Goal: Task Accomplishment & Management: Complete application form

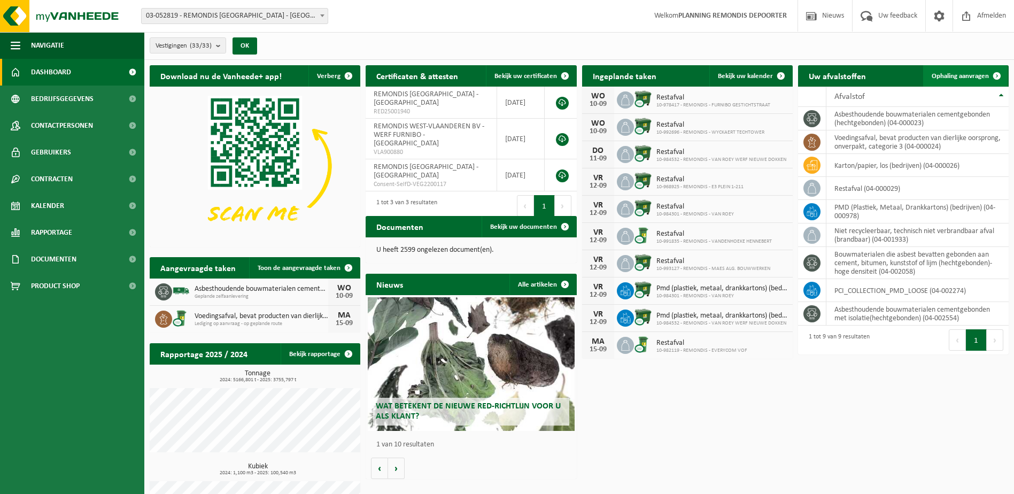
click at [931, 79] on link "Ophaling aanvragen" at bounding box center [965, 75] width 84 height 21
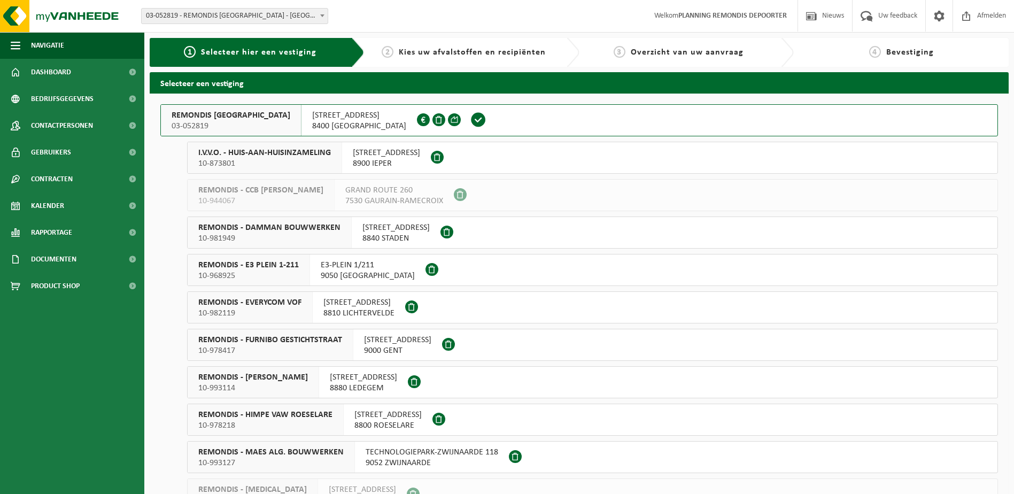
click at [237, 152] on span "I.V.V.O. - HUIS-AAN-HUISINZAMELING" at bounding box center [264, 153] width 133 height 11
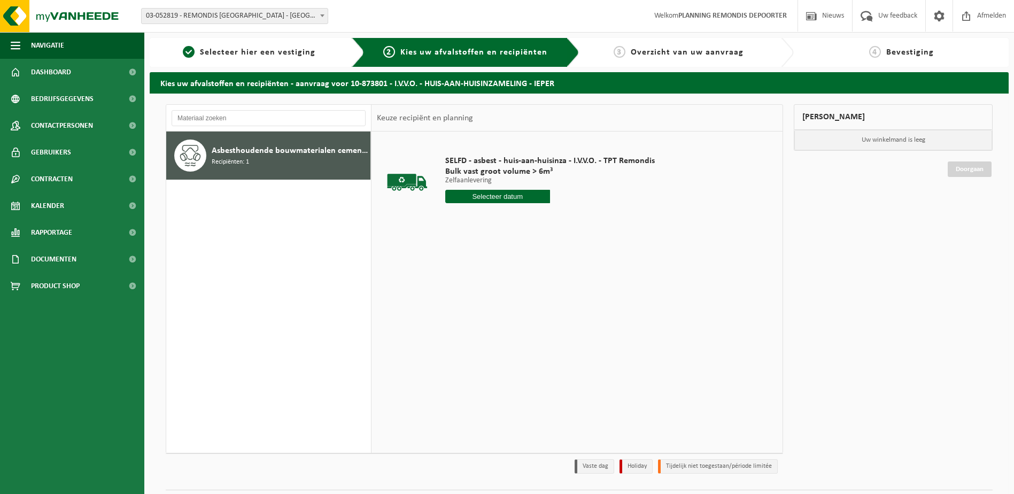
click at [479, 204] on div "SELFD - asbest - huis-aan-huisinza - I.V.V.O. - TPT Remondis Bulk vast groot vo…" at bounding box center [550, 182] width 220 height 74
click at [482, 199] on input "text" at bounding box center [497, 196] width 105 height 13
click at [507, 275] on div "11" at bounding box center [511, 274] width 19 height 17
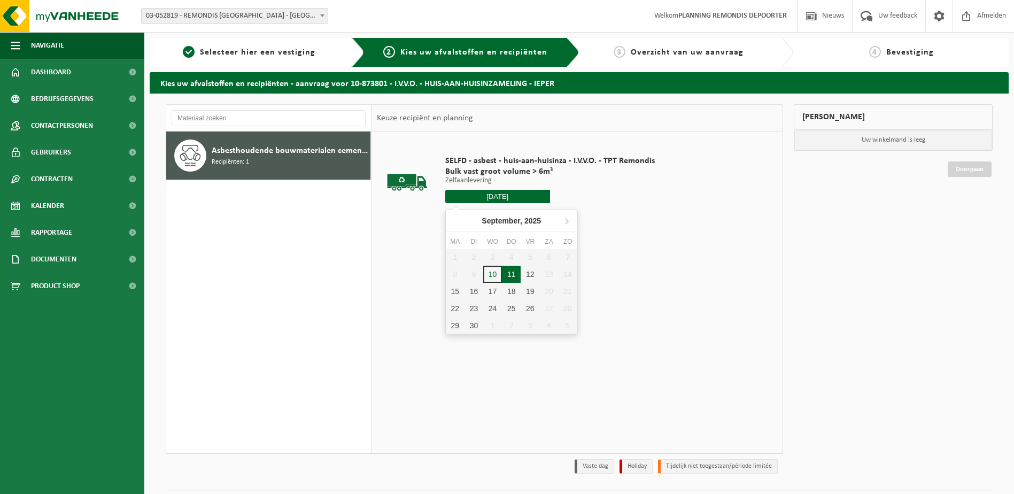
type input "Van [DATE]"
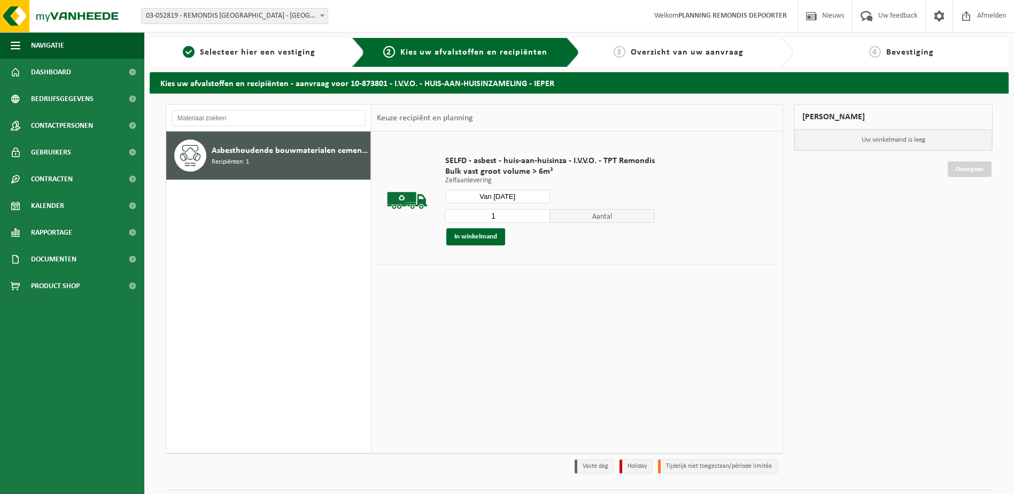
click at [490, 246] on div "SELFD - asbest - huis-aan-huisinza - I.V.V.O. - TPT Remondis Bulk vast groot vo…" at bounding box center [550, 200] width 220 height 111
click at [486, 236] on button "In winkelmand" at bounding box center [475, 236] width 59 height 17
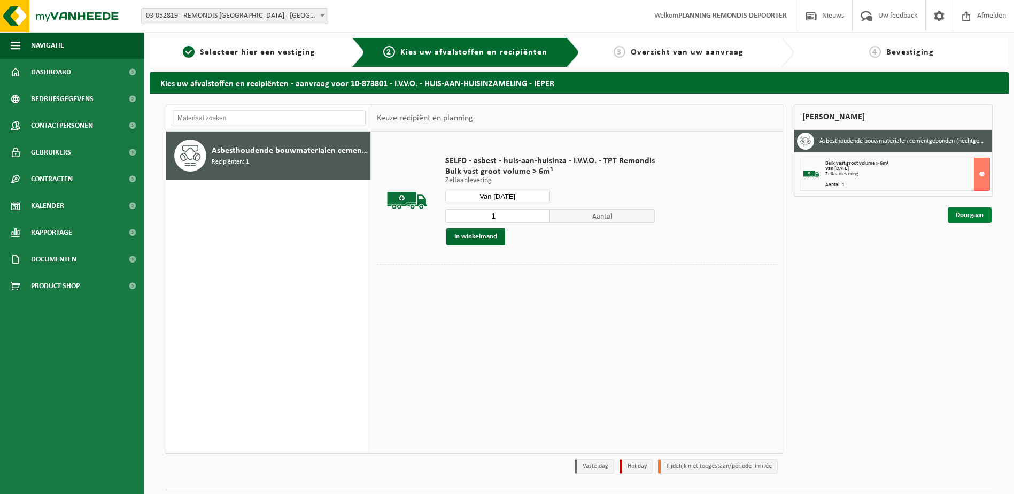
click at [967, 210] on link "Doorgaan" at bounding box center [970, 215] width 44 height 16
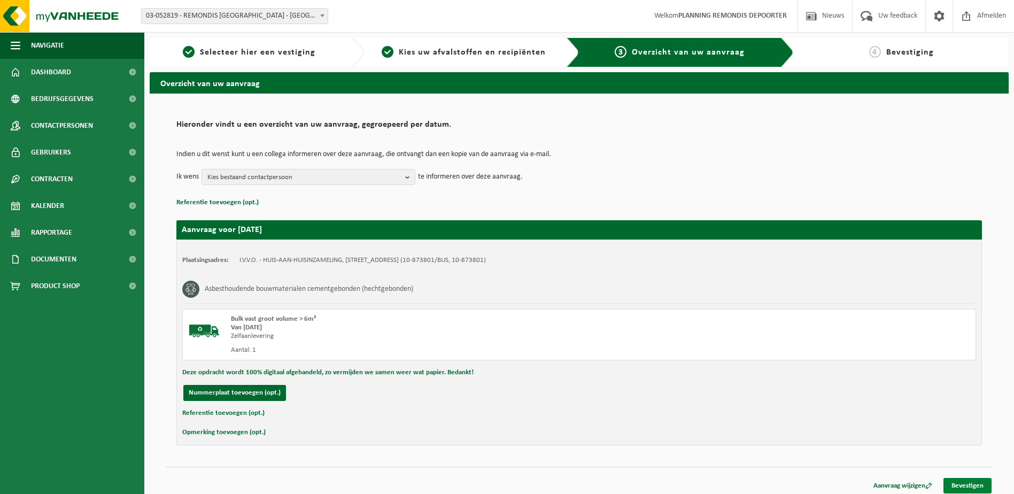
click at [956, 487] on link "Bevestigen" at bounding box center [968, 486] width 48 height 16
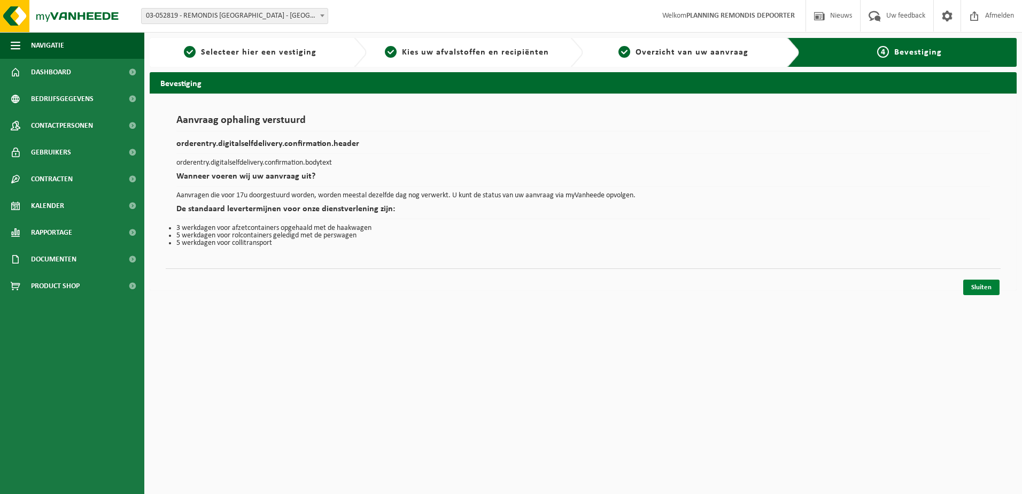
click at [991, 288] on link "Sluiten" at bounding box center [981, 288] width 36 height 16
